Goal: Information Seeking & Learning: Learn about a topic

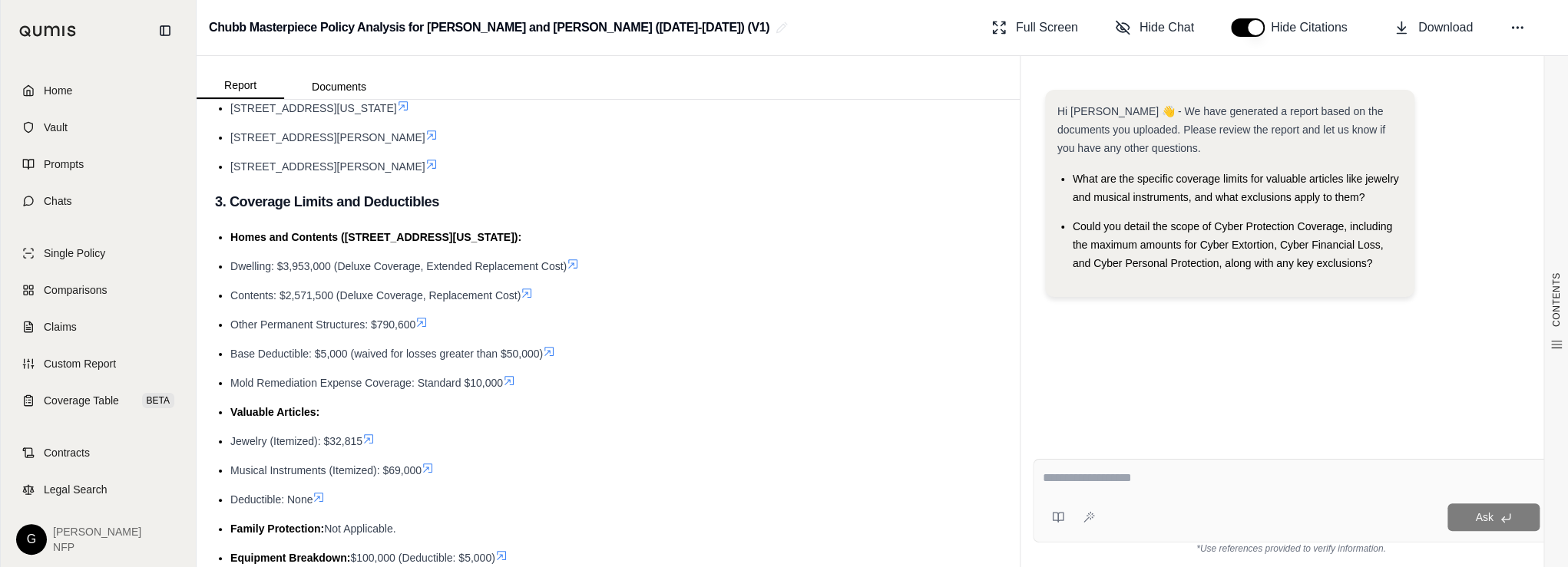
scroll to position [572, 0]
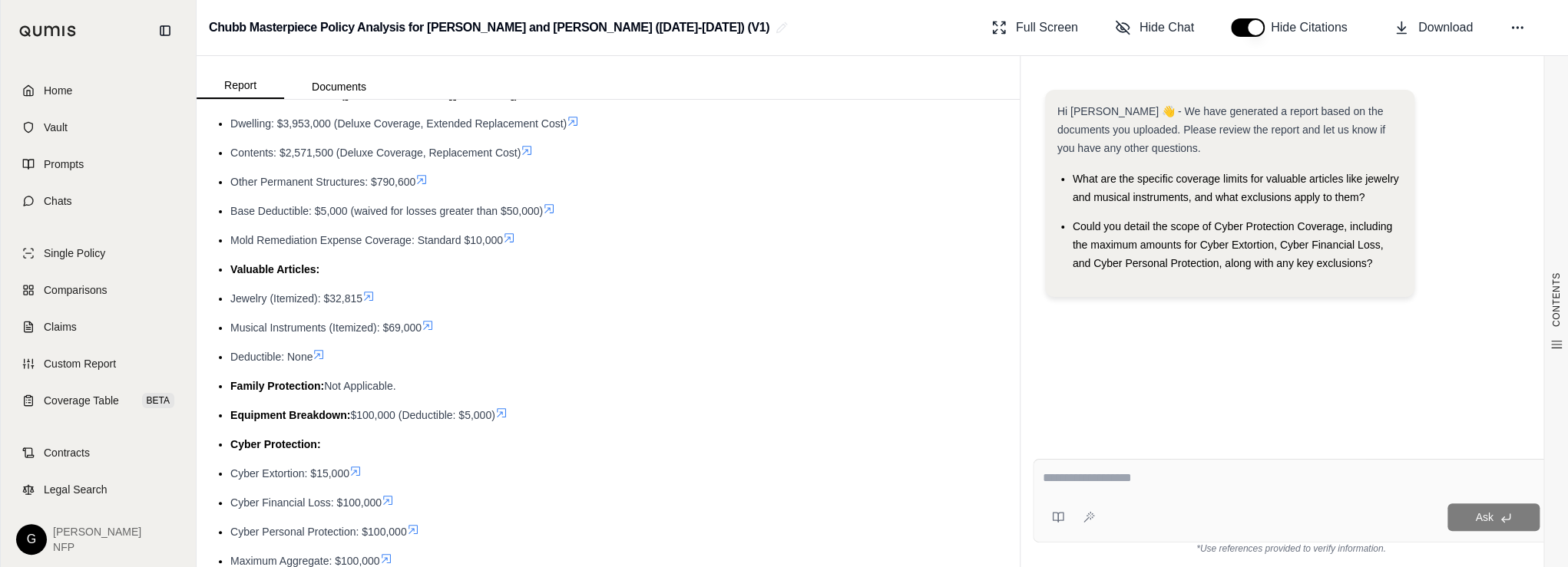
click at [461, 509] on li "Cyber Financial Loss: $100,000" at bounding box center [616, 503] width 771 height 19
click at [544, 304] on li "Jewelry (Itemized): $32,815" at bounding box center [616, 298] width 771 height 19
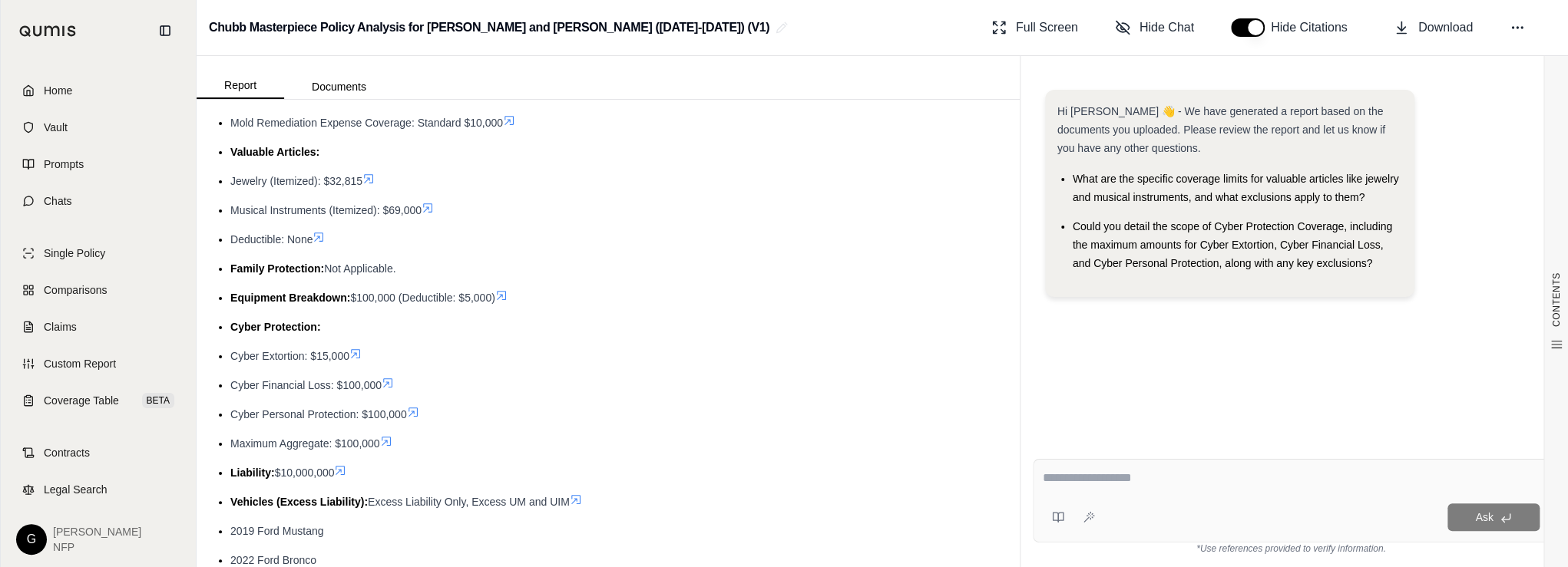
scroll to position [716, 0]
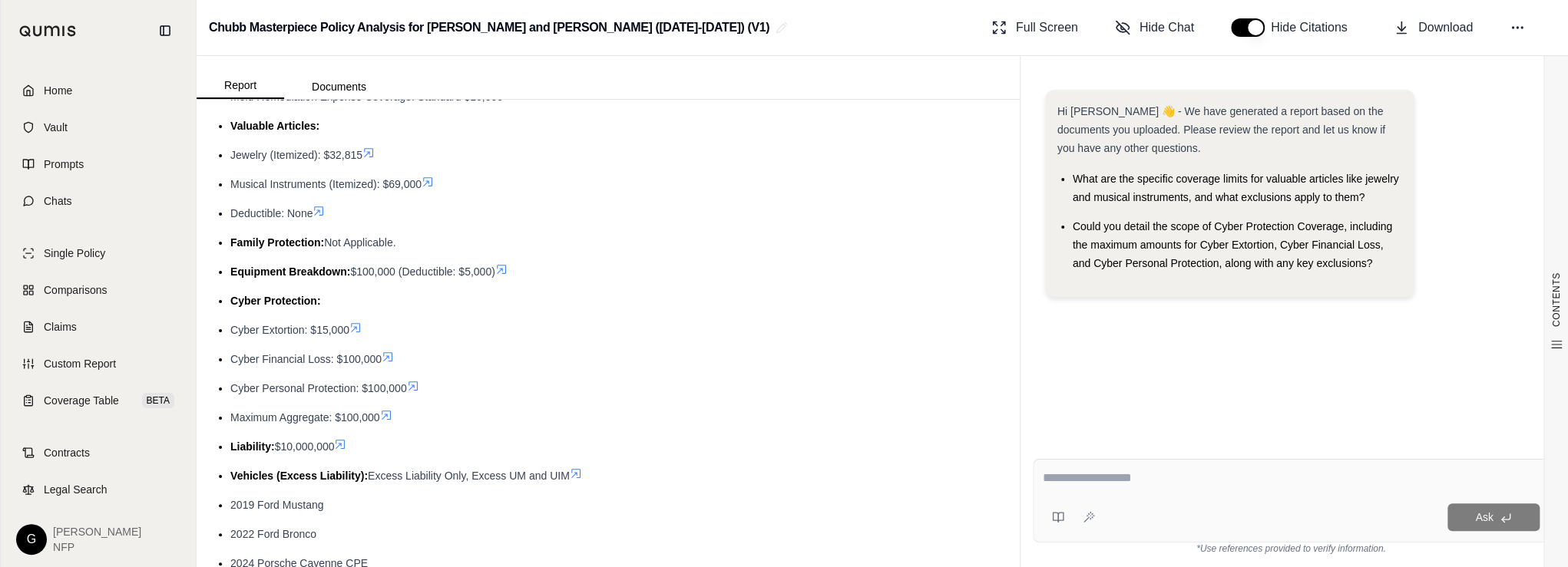
click at [1111, 487] on textarea at bounding box center [1291, 478] width 496 height 19
type textarea "*"
type textarea "**********"
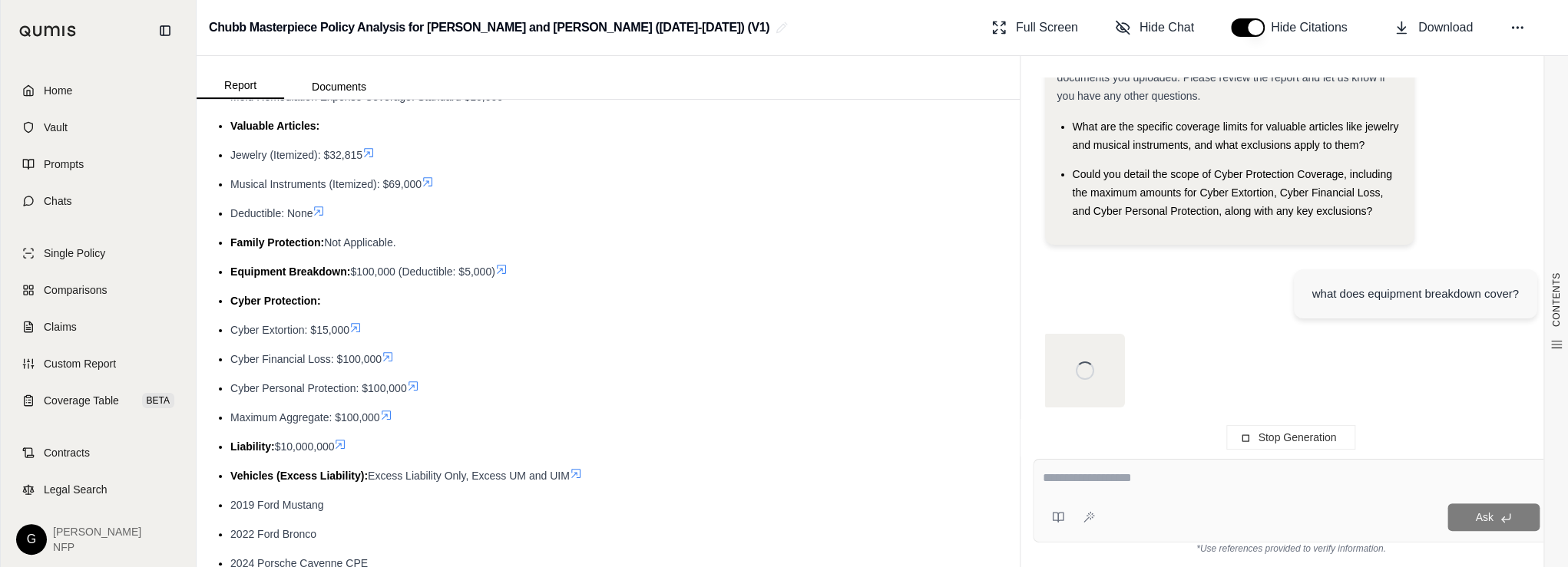
scroll to position [52, 0]
click at [519, 360] on li "Cyber Financial Loss: $100,000" at bounding box center [616, 359] width 771 height 19
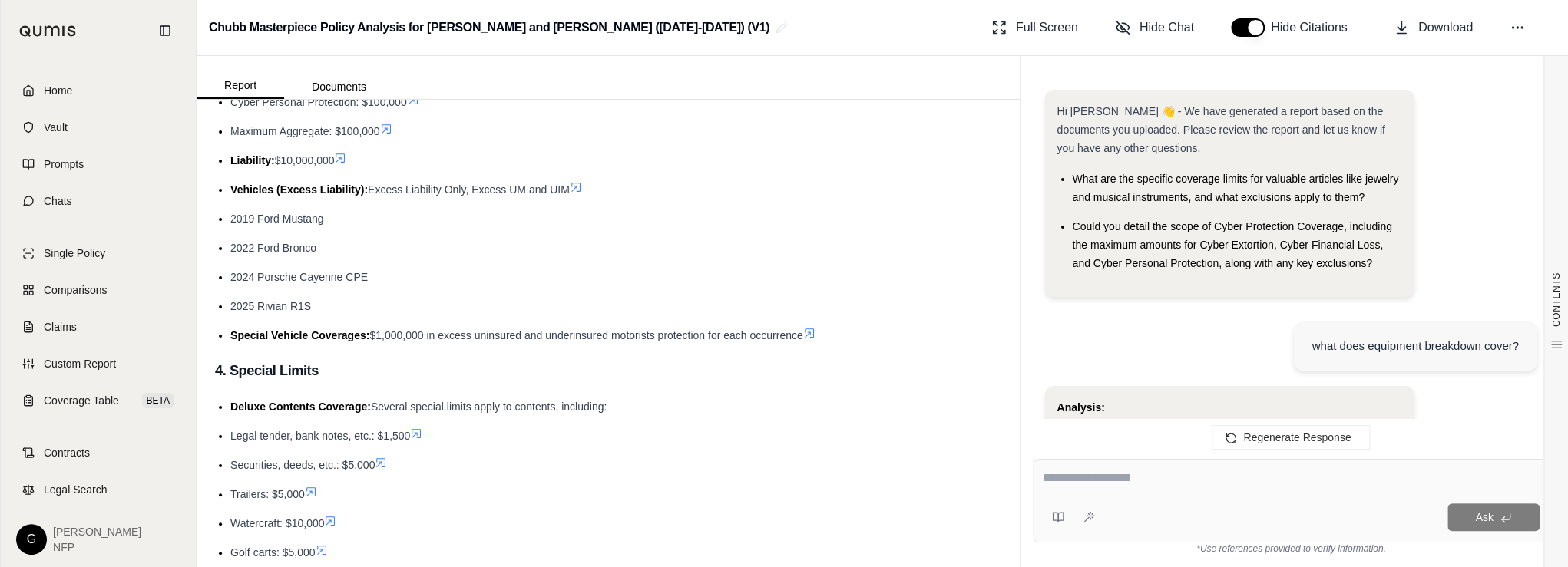
scroll to position [1063, 0]
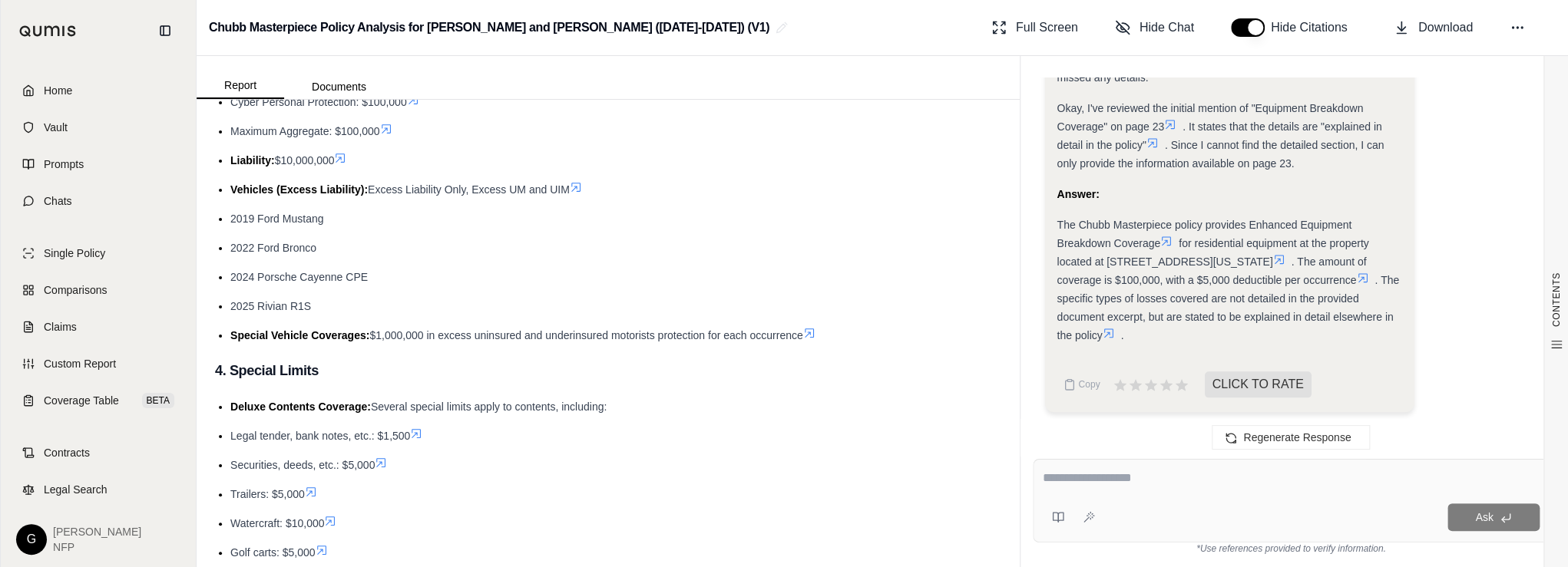
click at [814, 336] on icon at bounding box center [810, 333] width 12 height 12
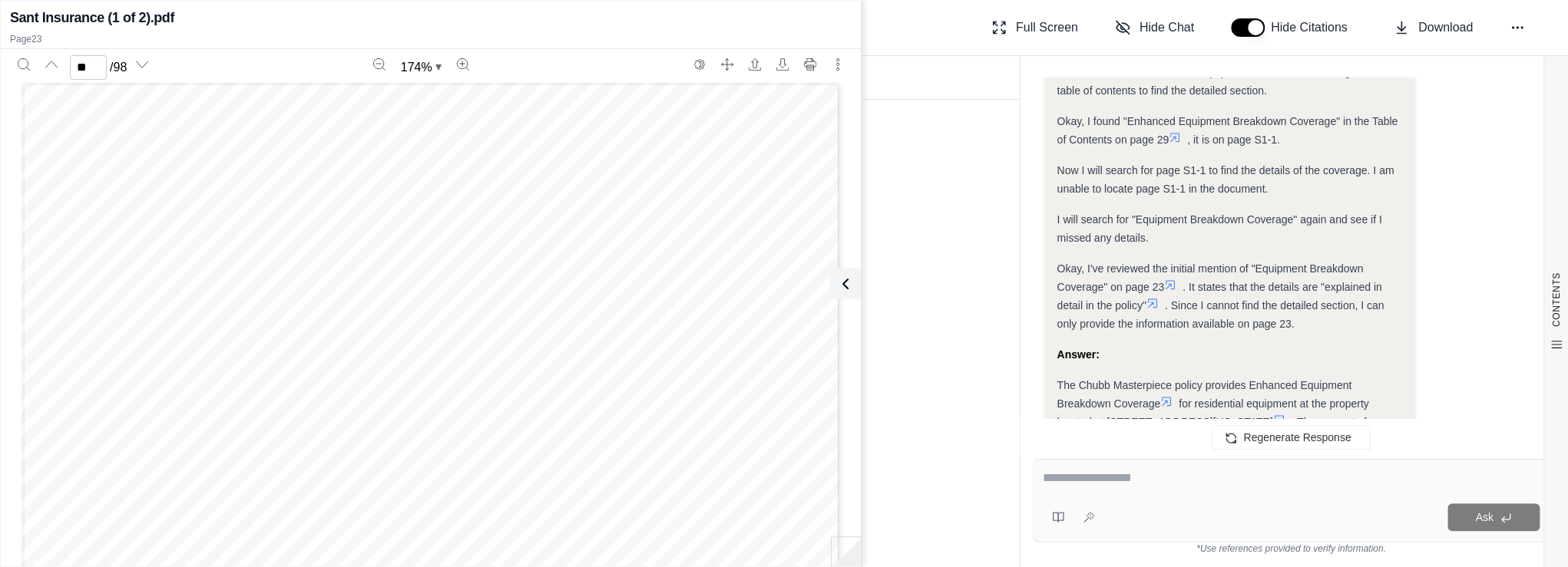
scroll to position [1189, 0]
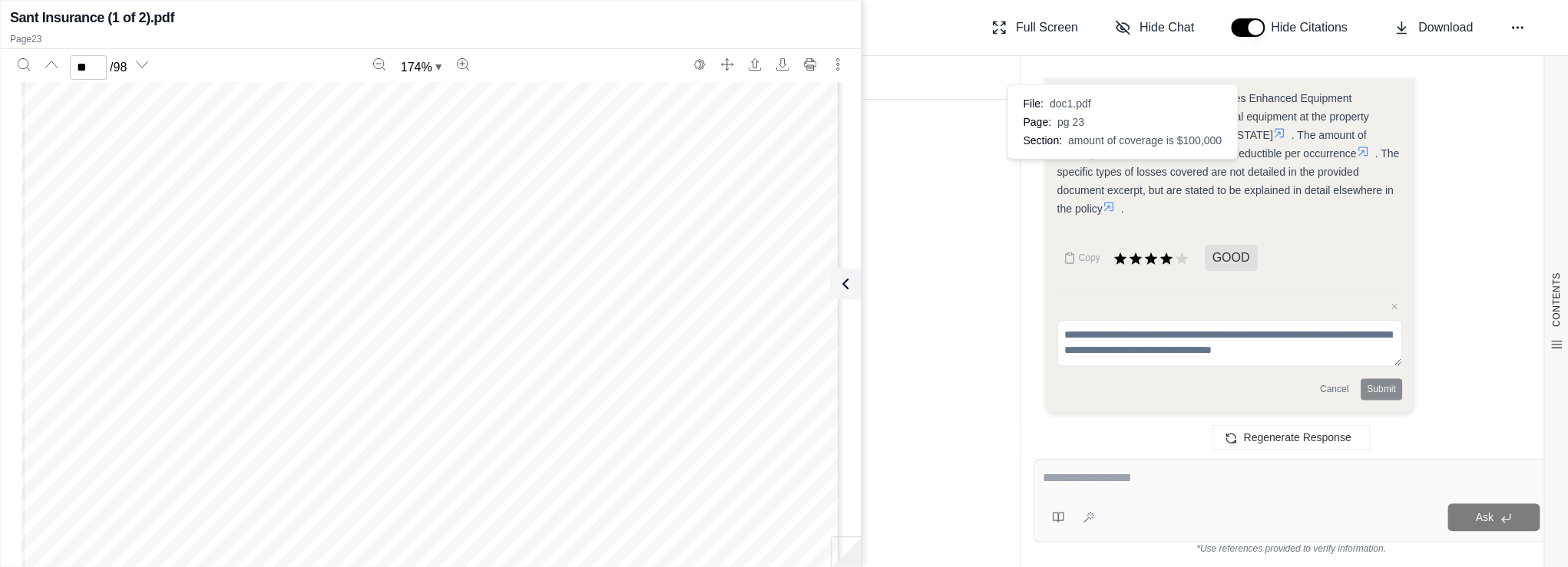
click at [1357, 157] on icon at bounding box center [1363, 151] width 12 height 12
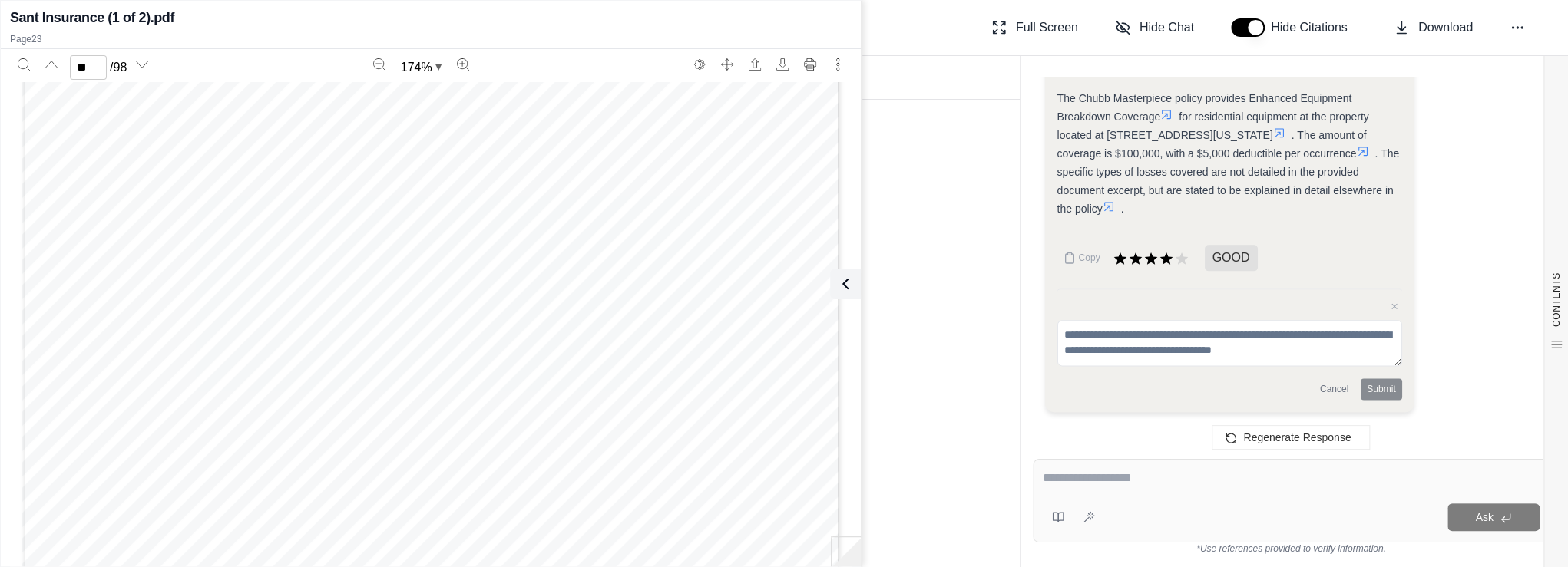
click at [1115, 206] on icon at bounding box center [1109, 206] width 12 height 12
click at [717, 291] on div "Page 23" at bounding box center [431, 182] width 819 height 1060
click at [224, 325] on div "Page 11" at bounding box center [431, 216] width 819 height 1060
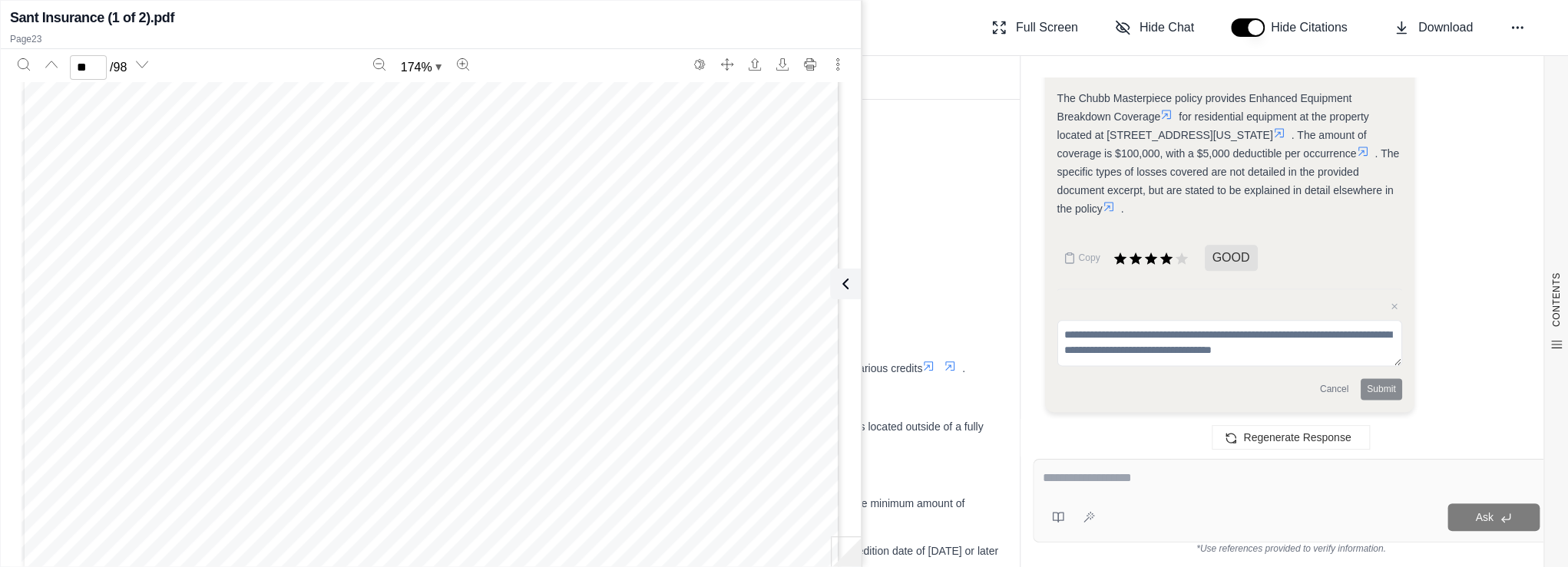
drag, startPoint x: 222, startPoint y: 234, endPoint x: 347, endPoint y: 275, distance: 131.6
click at [347, 275] on div "Page 11" at bounding box center [431, 216] width 819 height 1060
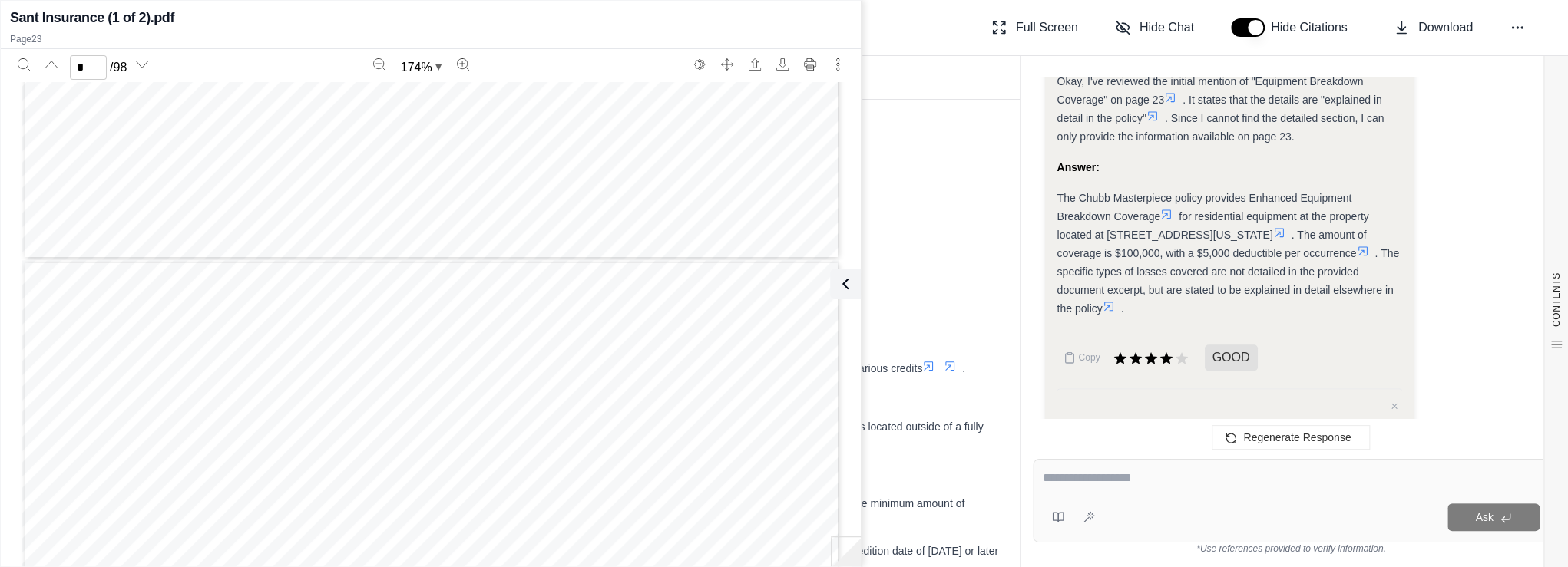
scroll to position [1047, 0]
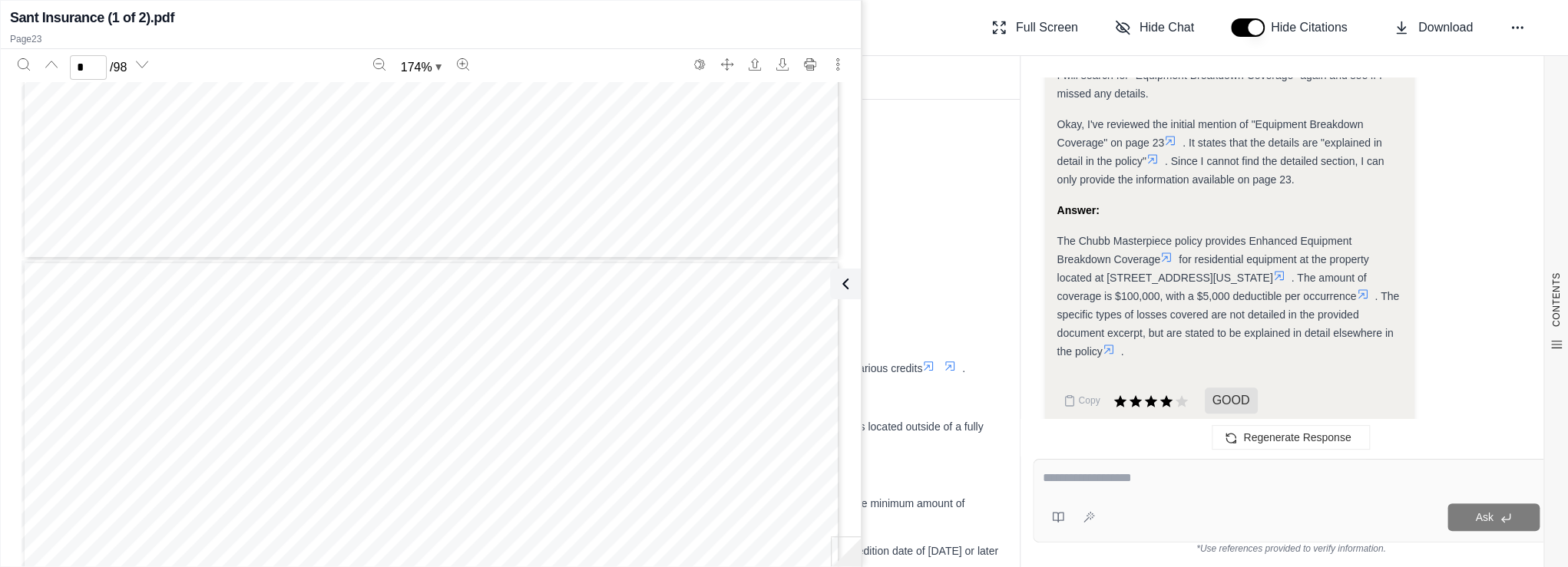
click at [1111, 503] on div "Ask" at bounding box center [1320, 516] width 439 height 27
type input "*"
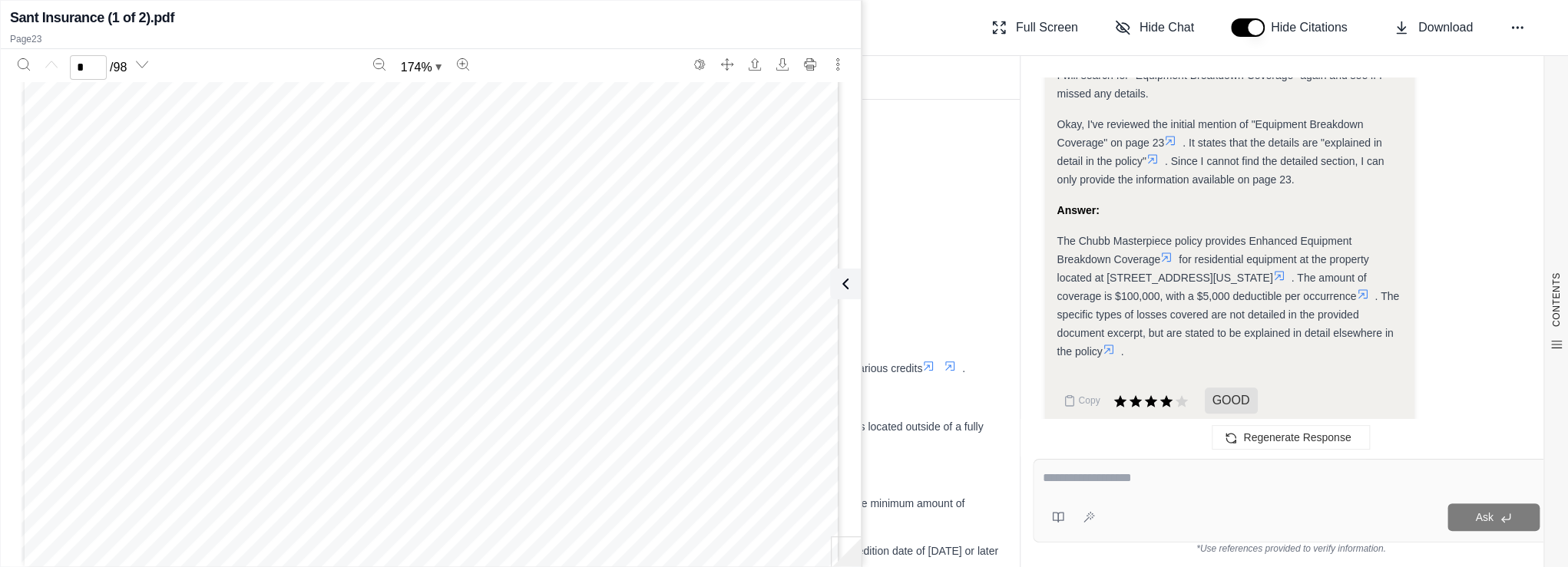
click at [1149, 490] on div at bounding box center [1291, 481] width 497 height 24
click at [1138, 475] on textarea at bounding box center [1291, 478] width 497 height 19
click at [848, 284] on icon at bounding box center [842, 284] width 19 height 19
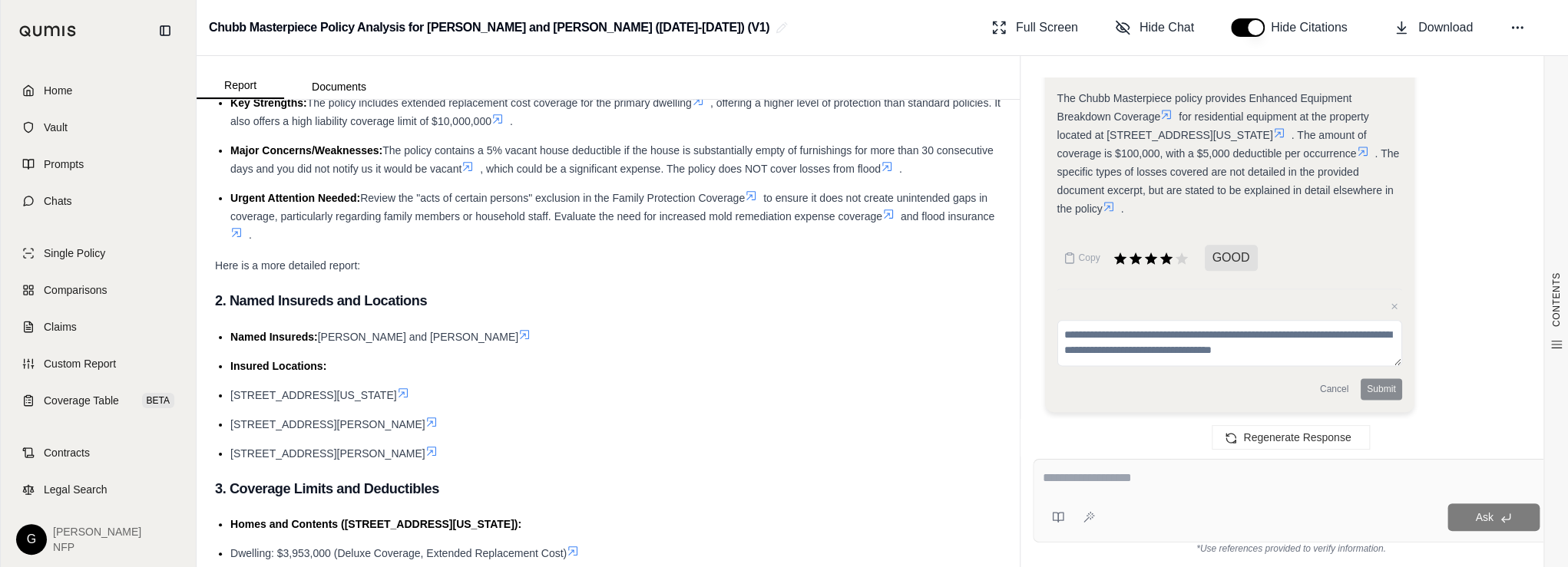
scroll to position [0, 0]
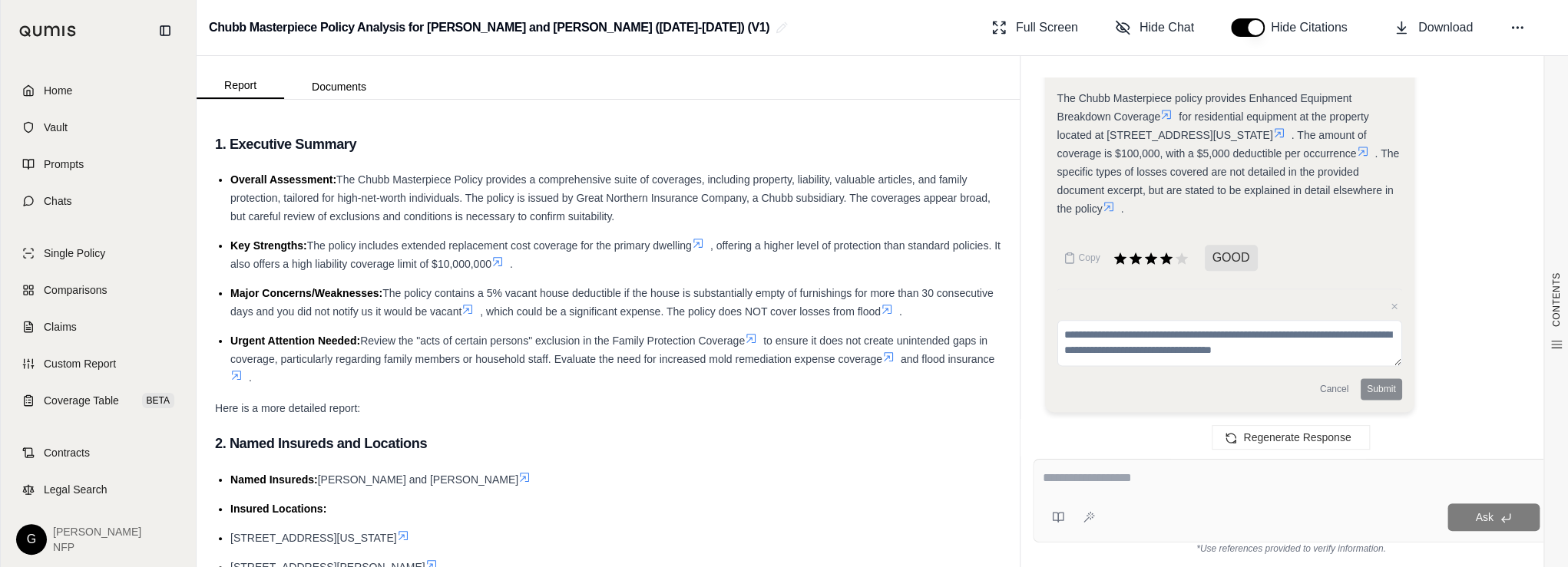
click at [757, 336] on icon at bounding box center [751, 339] width 12 height 12
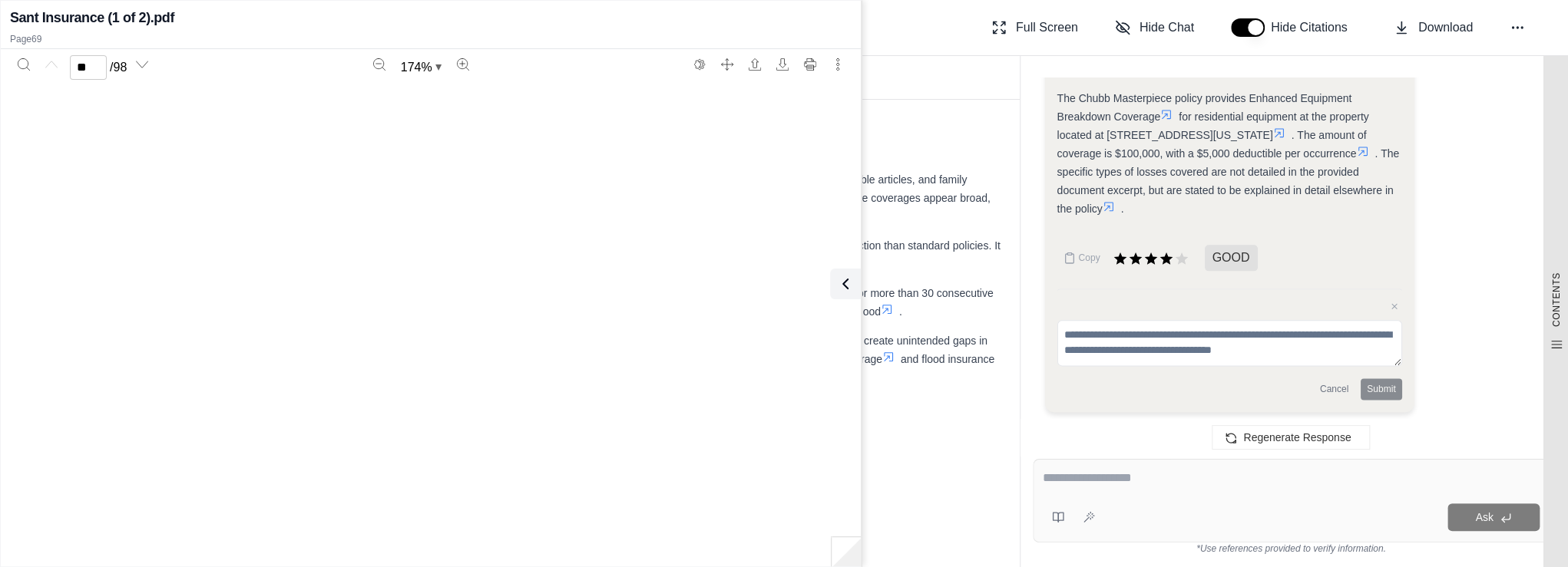
scroll to position [72057, 0]
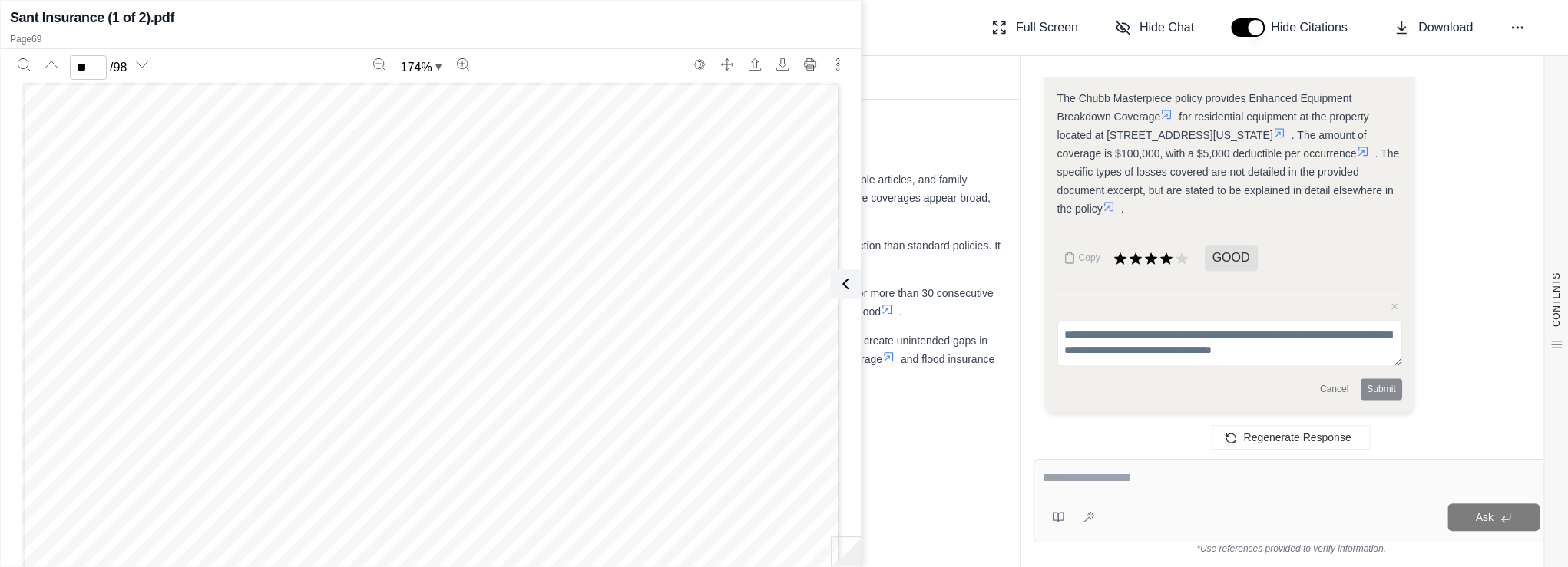
type input "**"
click at [954, 408] on div "Here is a more detailed report:" at bounding box center [608, 408] width 786 height 19
click at [840, 285] on icon at bounding box center [842, 284] width 19 height 19
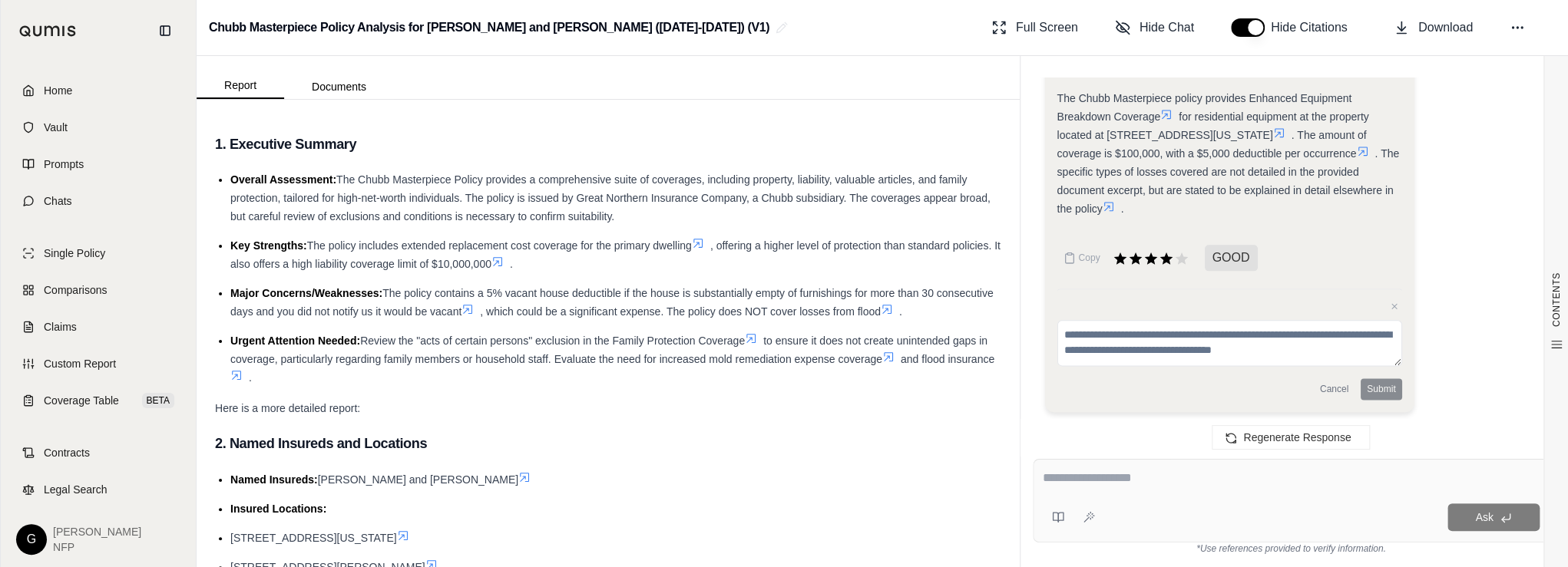
click at [801, 383] on li "Urgent Attention Needed: Review the "acts of certain persons" exclusion in the …" at bounding box center [616, 359] width 771 height 55
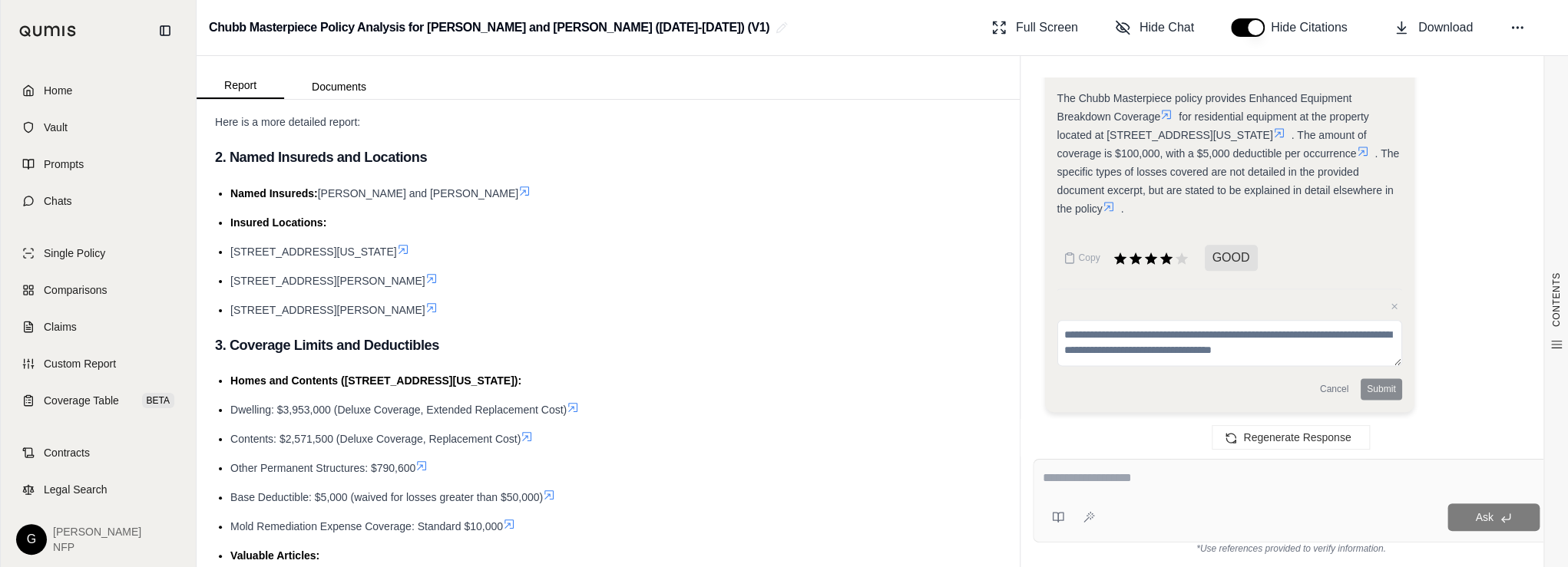
scroll to position [430, 0]
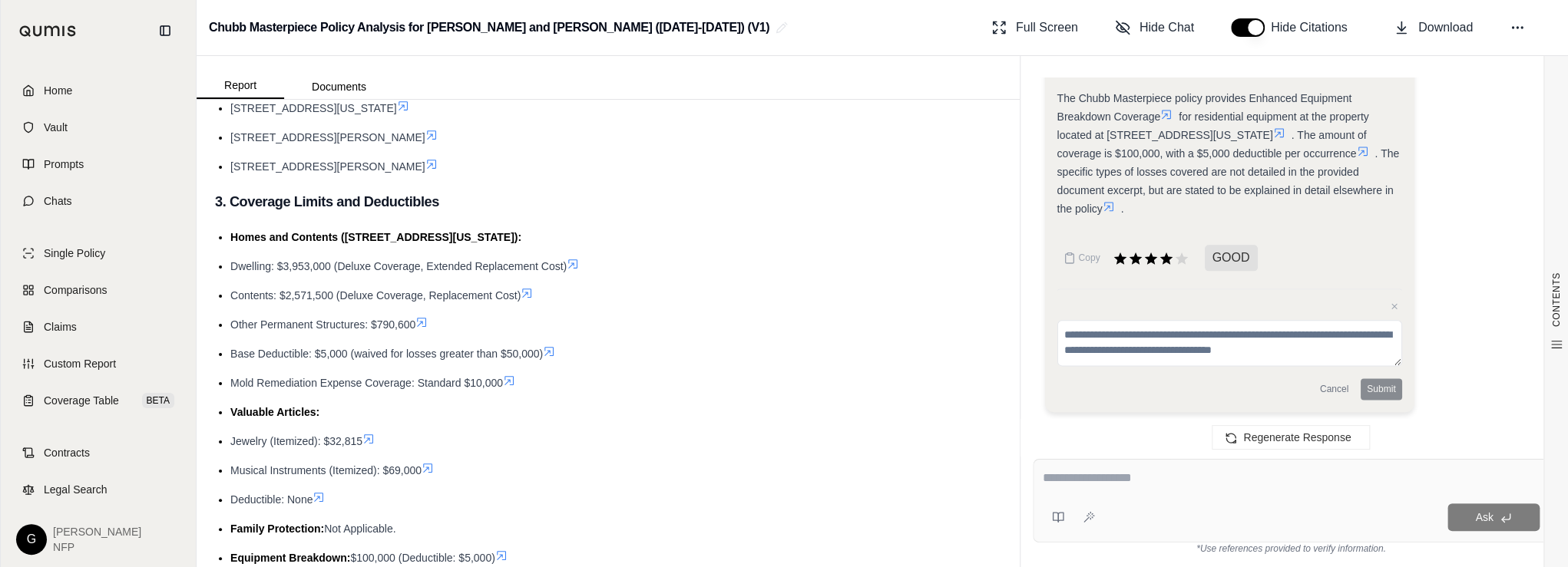
click at [424, 519] on li "Family Protection: Not Applicable." at bounding box center [616, 529] width 771 height 19
click at [1070, 481] on textarea at bounding box center [1291, 478] width 497 height 19
type textarea "**********"
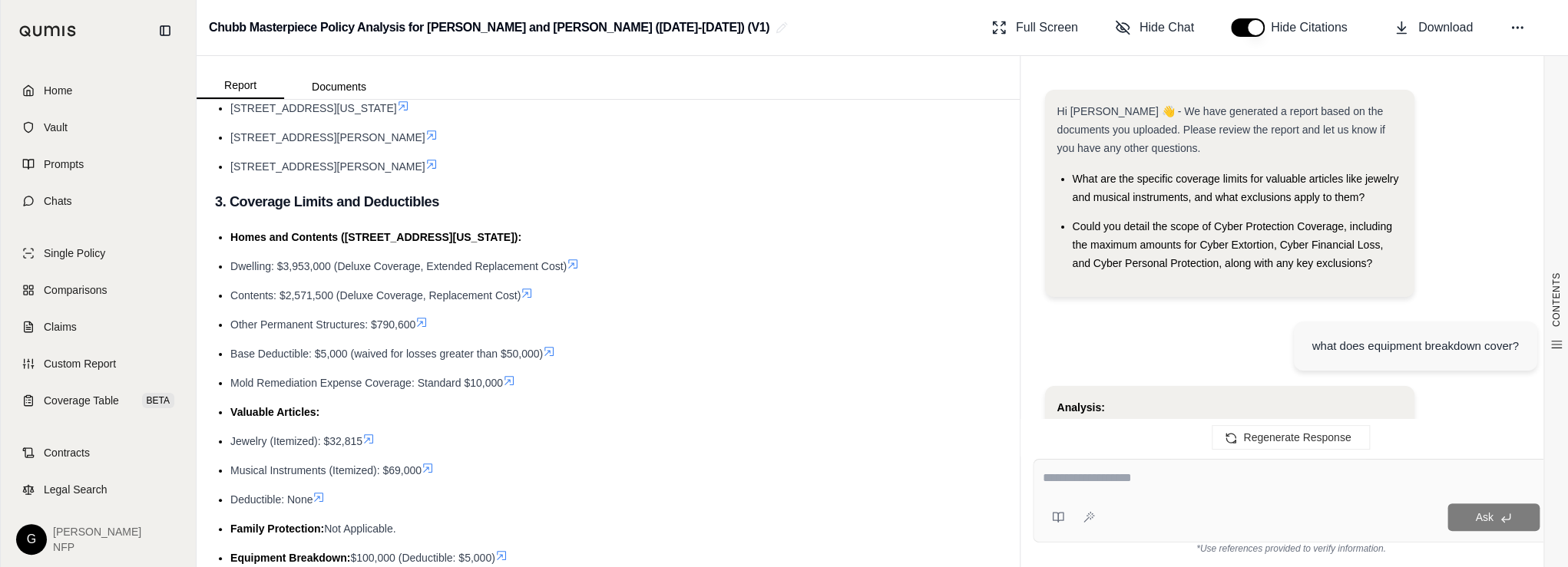
scroll to position [2497, 0]
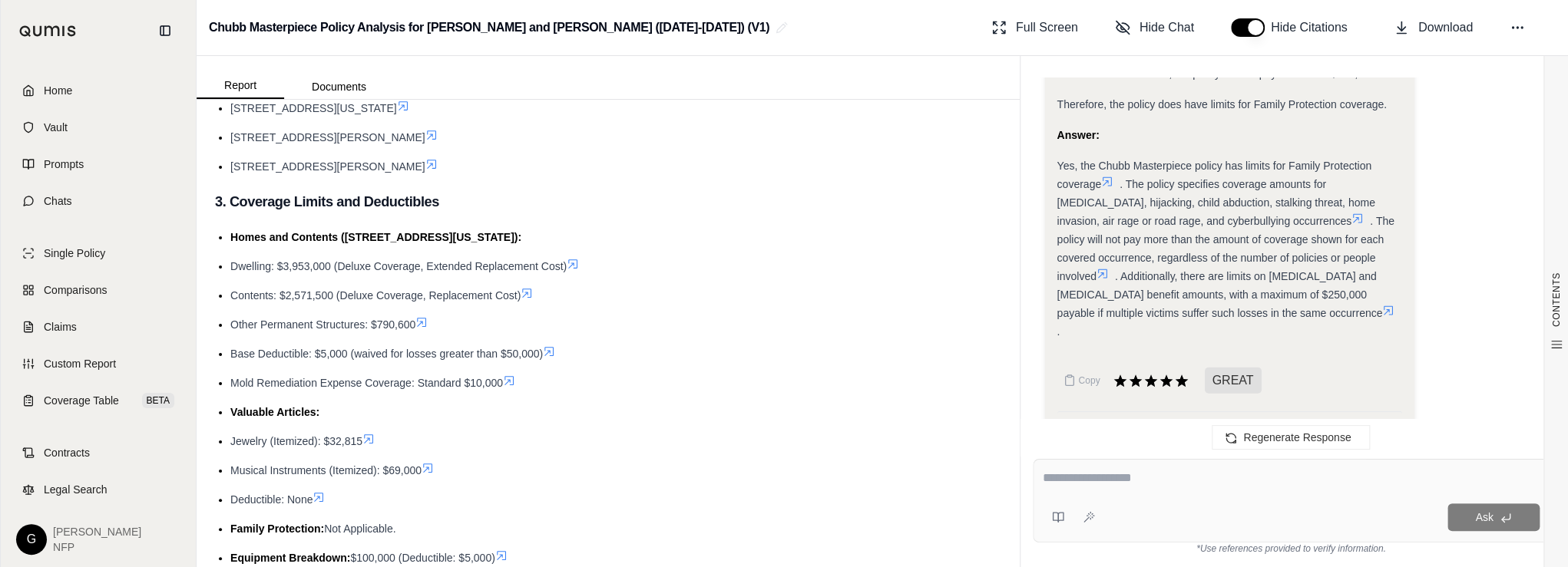
scroll to position [2354, 0]
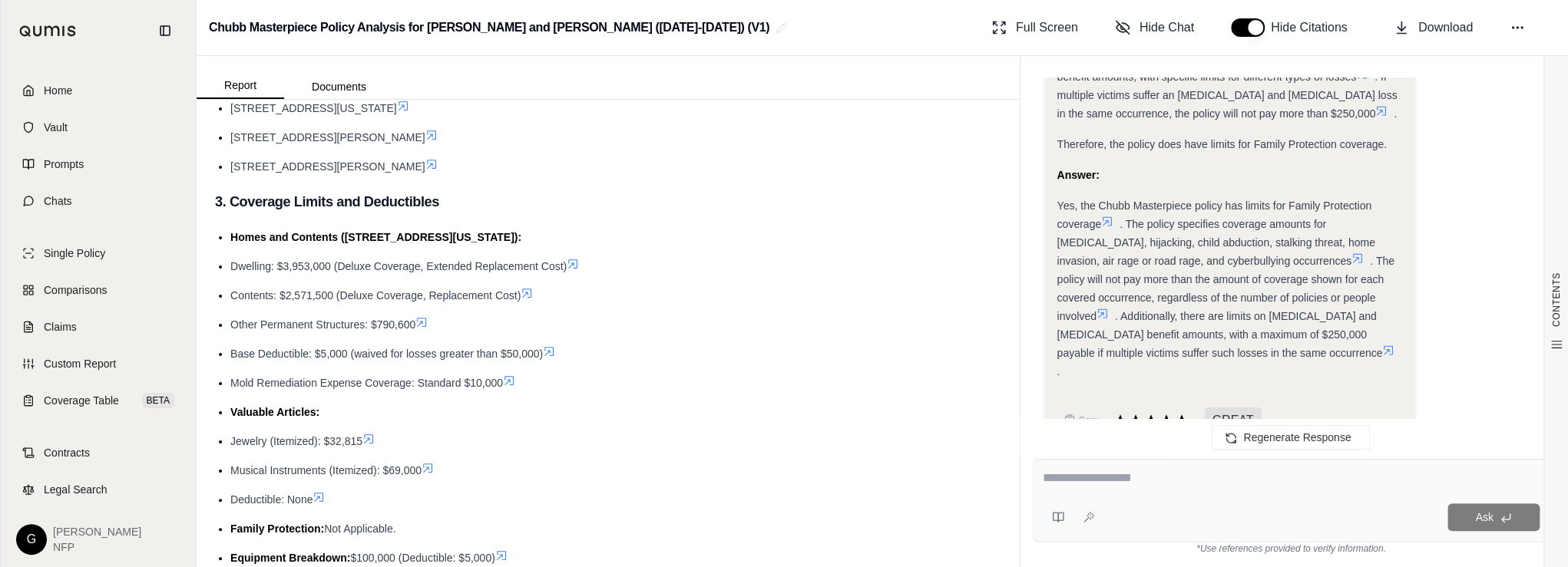
click at [1112, 217] on icon at bounding box center [1107, 222] width 12 height 12
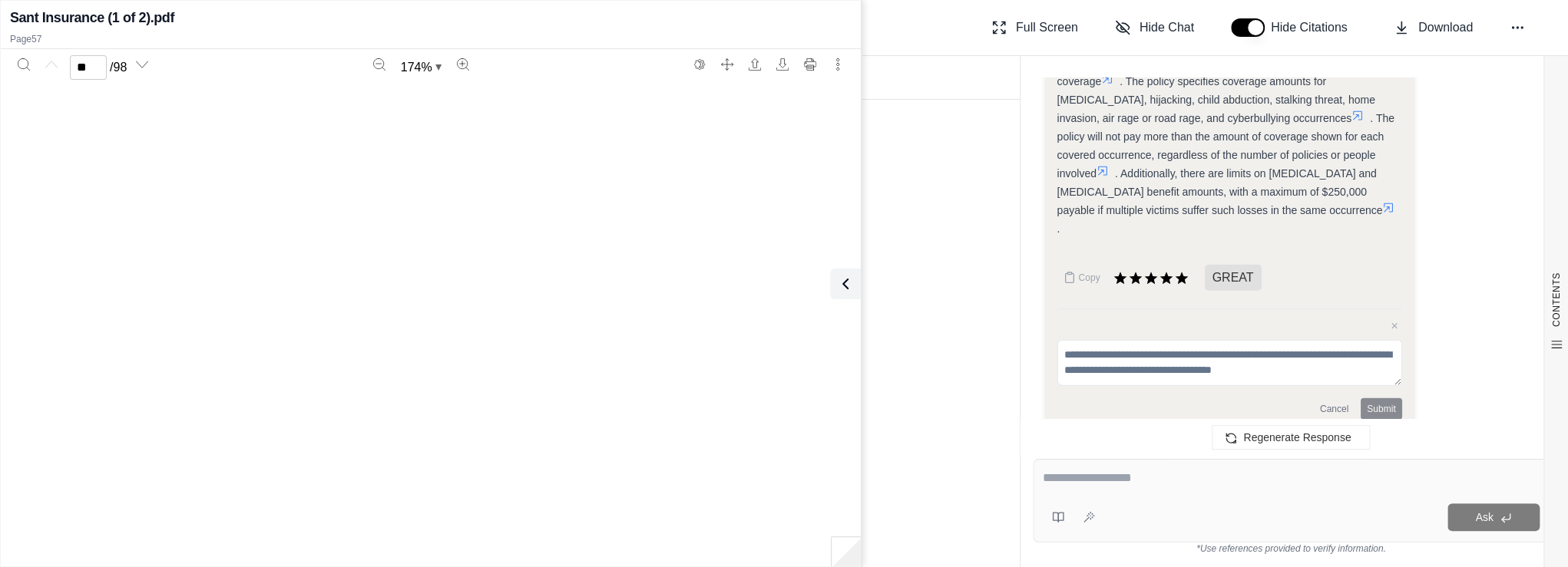
scroll to position [59341, 0]
type input "*"
